Goal: Information Seeking & Learning: Learn about a topic

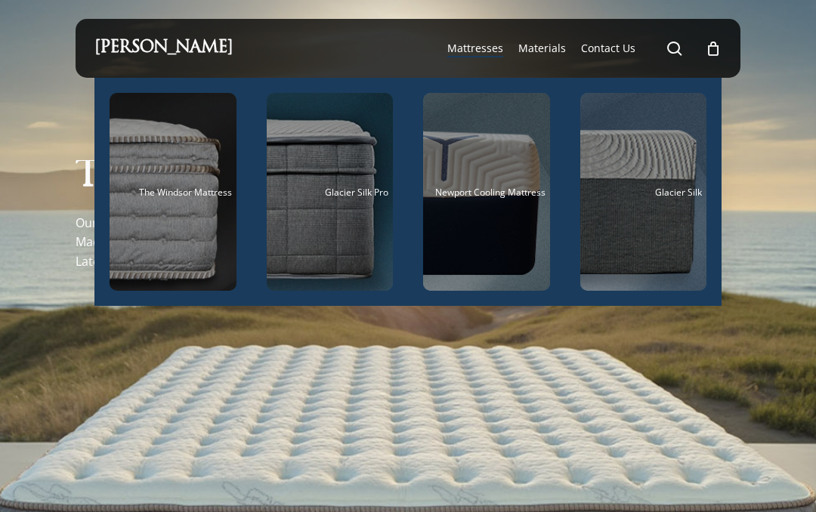
click at [178, 193] on span "The Windsor Mattress" at bounding box center [185, 192] width 93 height 13
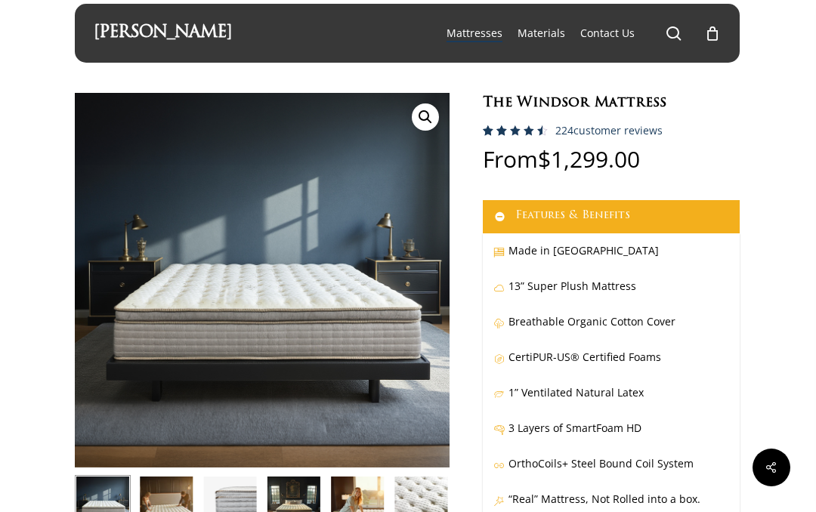
scroll to position [0, 1]
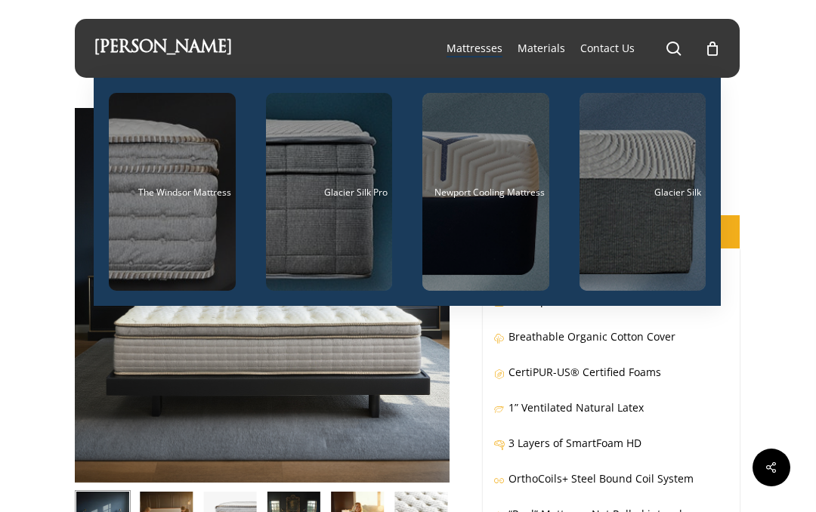
click at [355, 211] on div "Main Menu" at bounding box center [329, 192] width 127 height 198
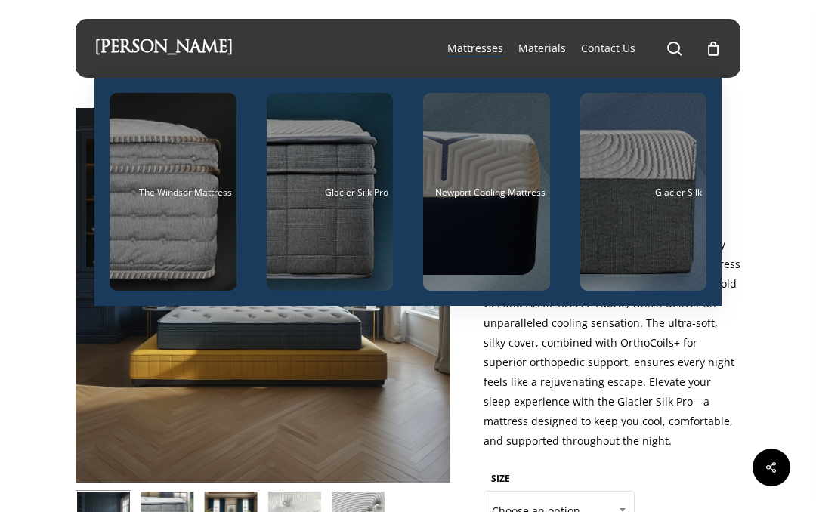
click at [499, 223] on div "Main Menu" at bounding box center [486, 192] width 127 height 198
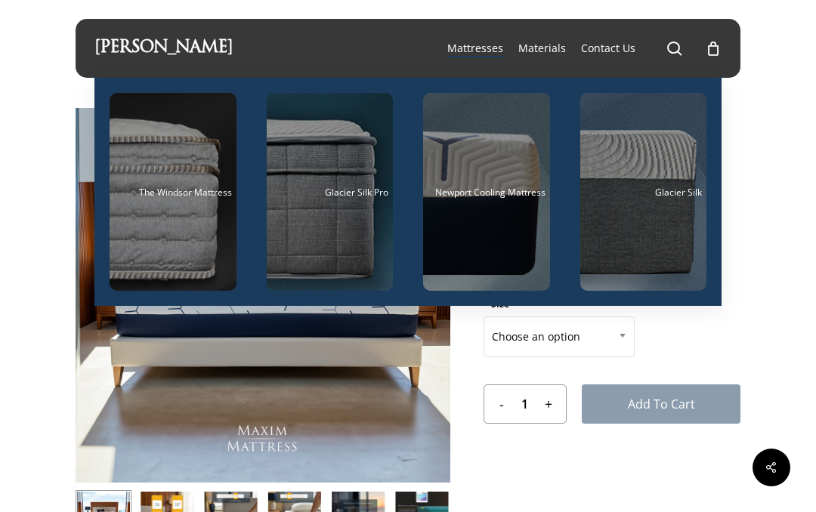
click at [654, 230] on div "Main Menu" at bounding box center [643, 192] width 127 height 198
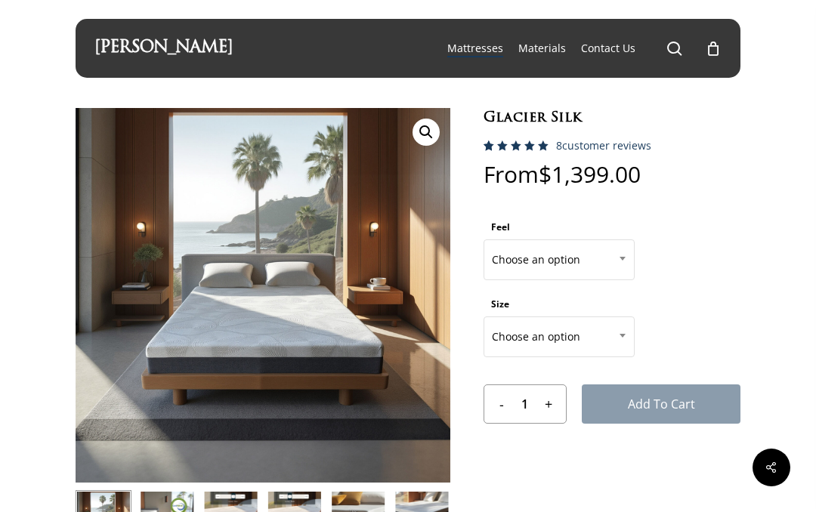
click at [540, 48] on span "Materials" at bounding box center [542, 48] width 48 height 14
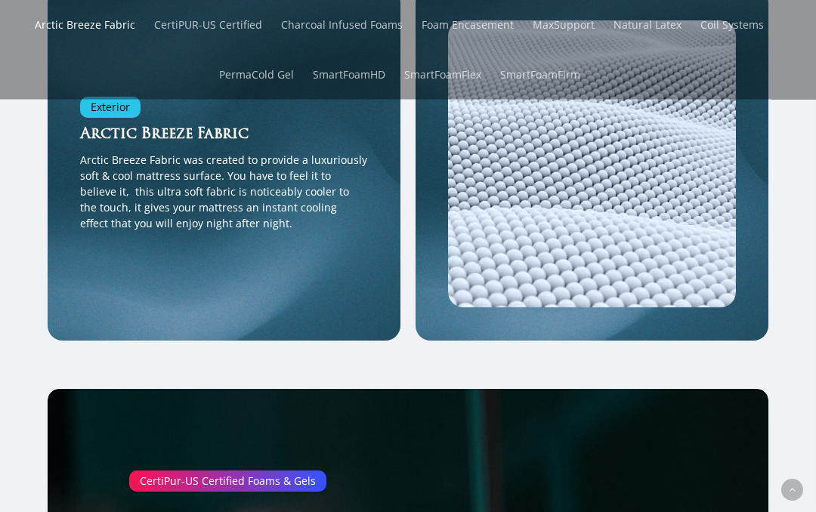
scroll to position [1889, 0]
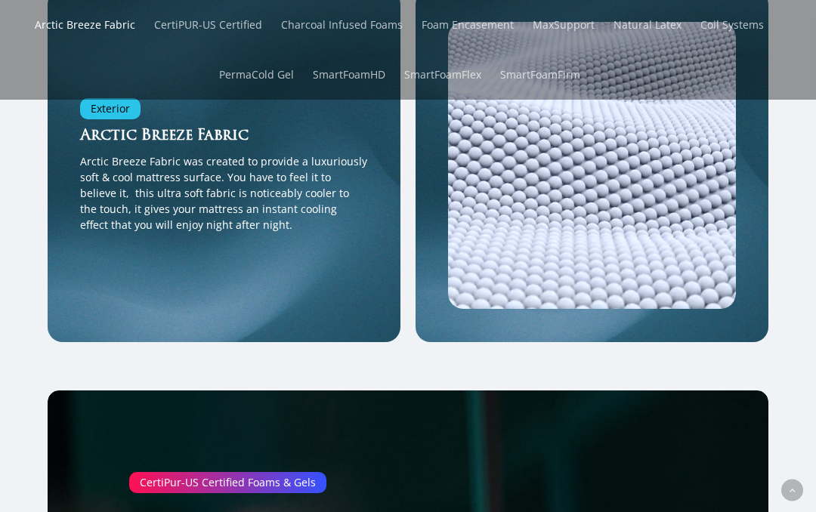
click at [470, 26] on link "Foam Encasement" at bounding box center [468, 25] width 92 height 50
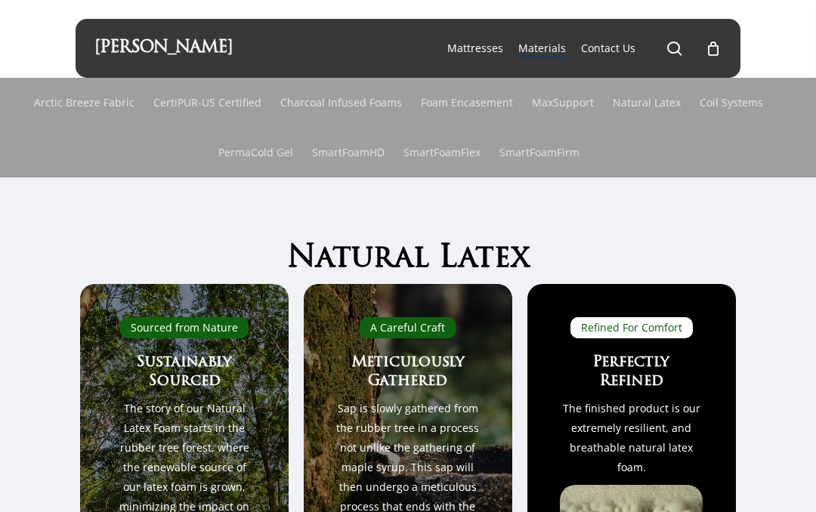
click at [641, 109] on link "Natural Latex" at bounding box center [647, 103] width 68 height 50
click at [744, 106] on link "Coil Systems" at bounding box center [731, 103] width 63 height 50
click at [746, 107] on link "Coil Systems" at bounding box center [731, 103] width 63 height 50
click at [70, 111] on link "Arctic Breeze Fabric" at bounding box center [84, 103] width 100 height 50
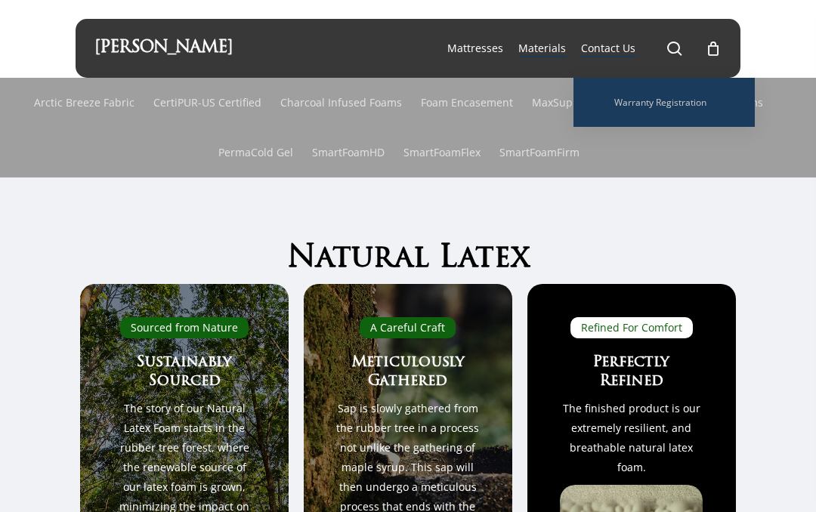
click at [691, 100] on span "Warranty Registration" at bounding box center [660, 102] width 92 height 13
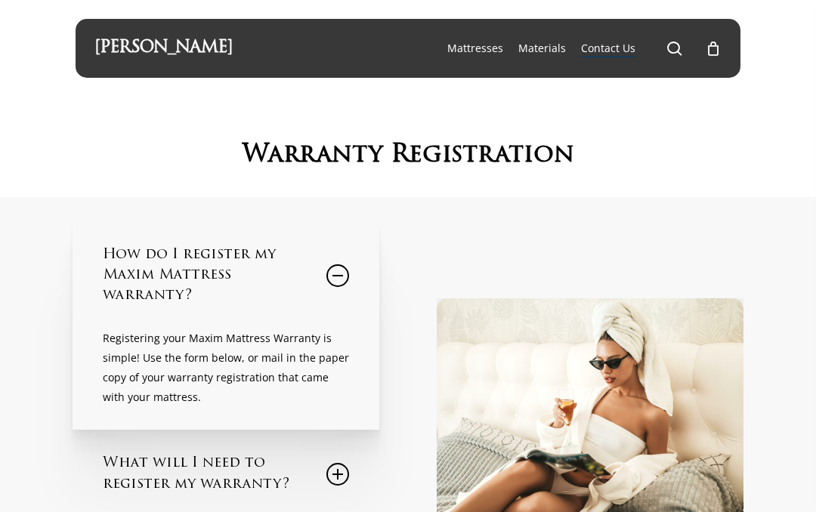
click at [249, 354] on p "Registering your Maxim Mattress Warranty is simple! Use the form below, or mail…" at bounding box center [226, 368] width 246 height 79
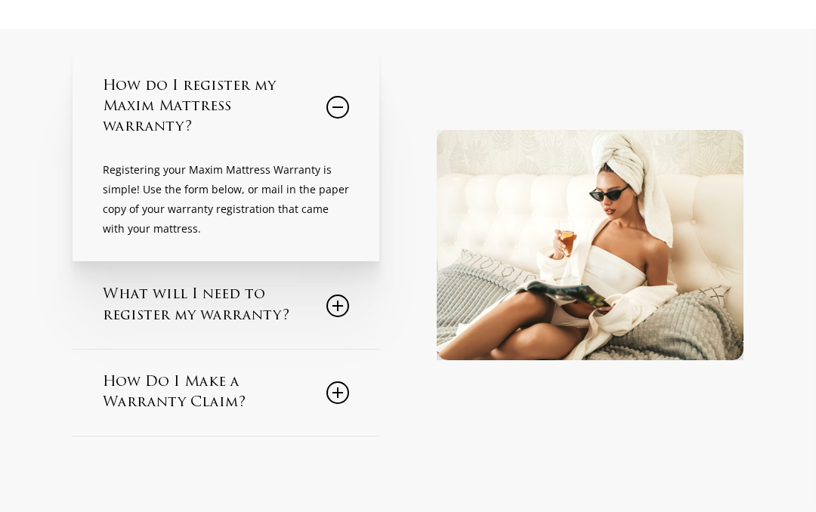
scroll to position [170, 0]
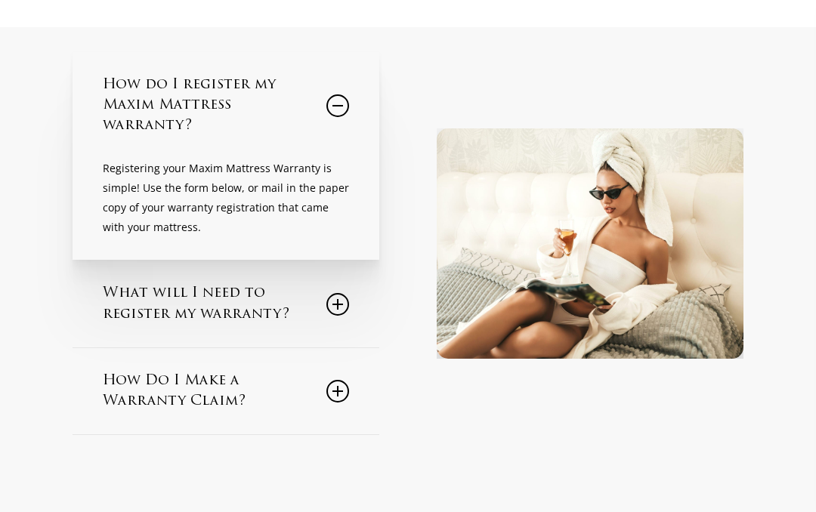
click at [360, 303] on div "What will I need to register my warranty? You will need the following informati…" at bounding box center [226, 304] width 307 height 87
click at [274, 295] on link "What will I need to register my warranty?" at bounding box center [226, 304] width 246 height 86
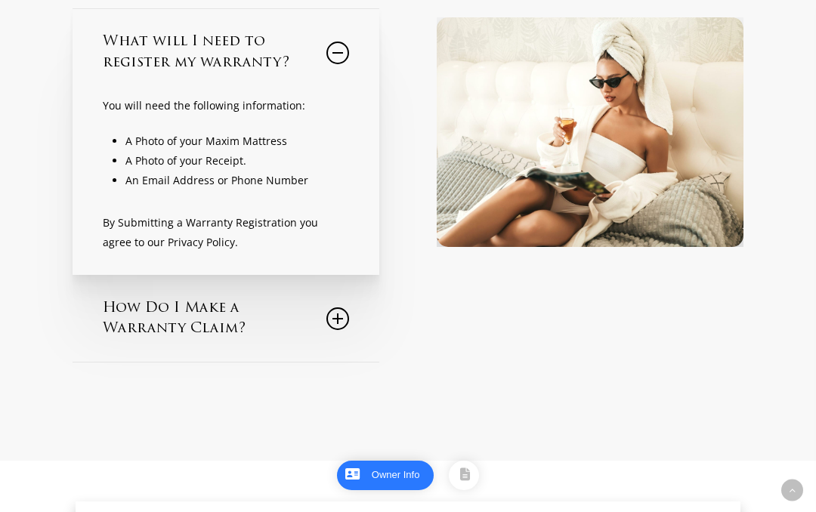
scroll to position [352, 0]
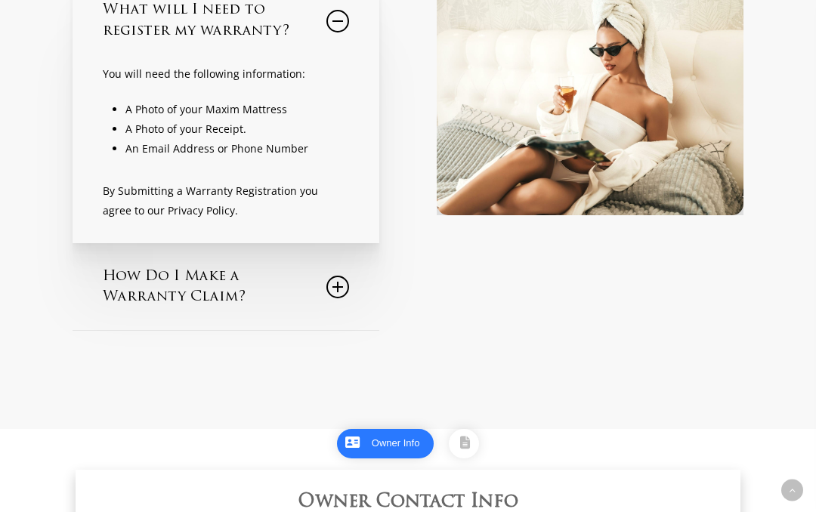
click at [218, 283] on link "How Do I Make a Warranty Claim?" at bounding box center [226, 287] width 246 height 86
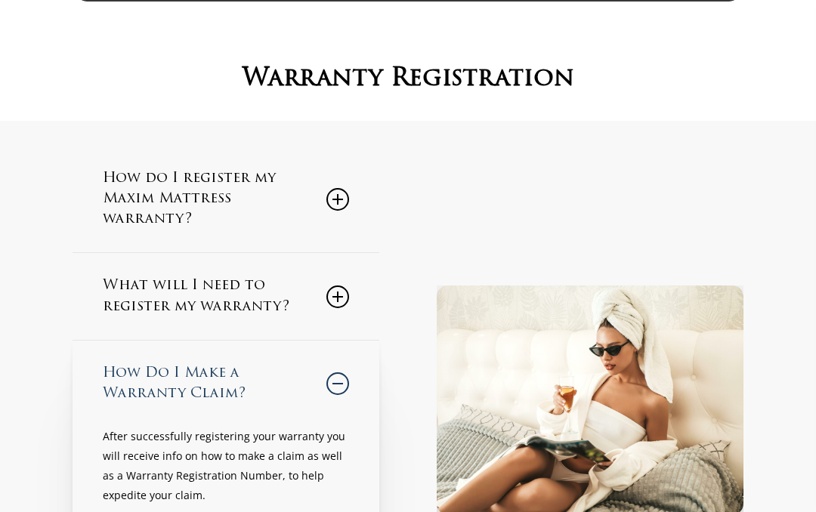
scroll to position [0, 0]
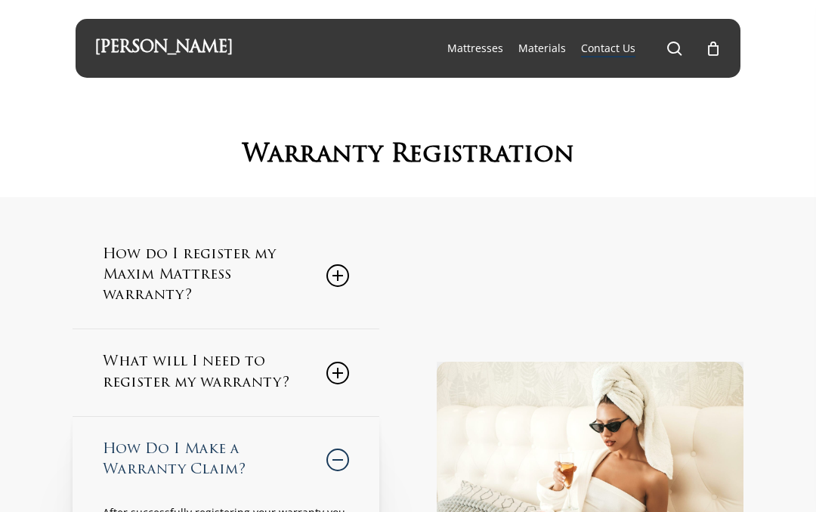
click at [783, 85] on div at bounding box center [408, 98] width 818 height 197
